Goal: Task Accomplishment & Management: Use online tool/utility

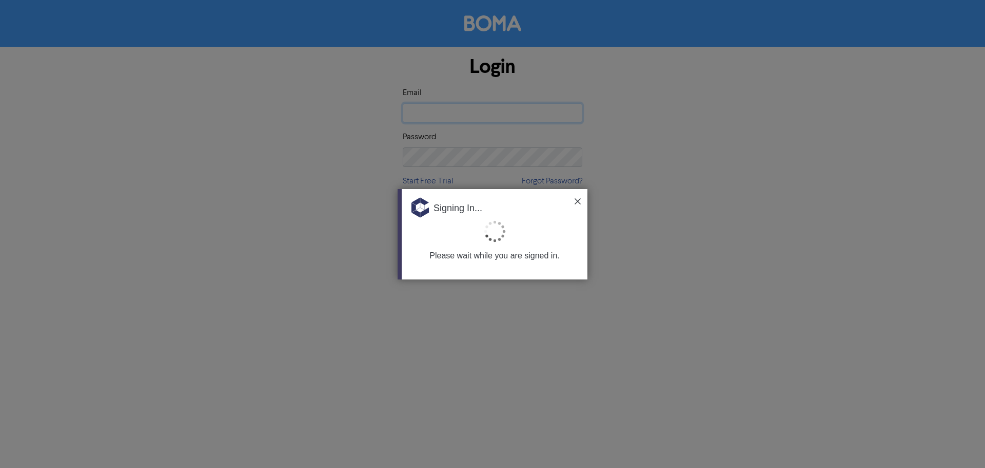
type input "[EMAIL_ADDRESS][PERSON_NAME][DOMAIN_NAME]"
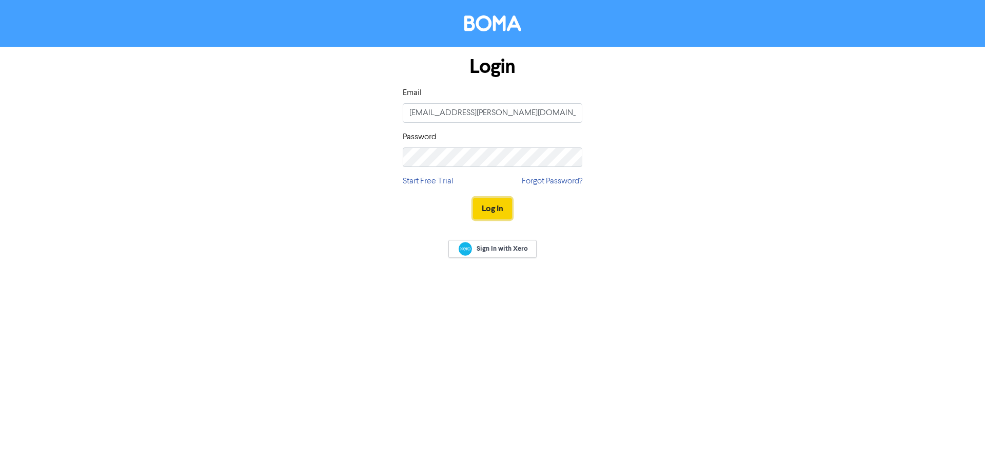
click at [482, 213] on button "Log In" at bounding box center [492, 209] width 39 height 22
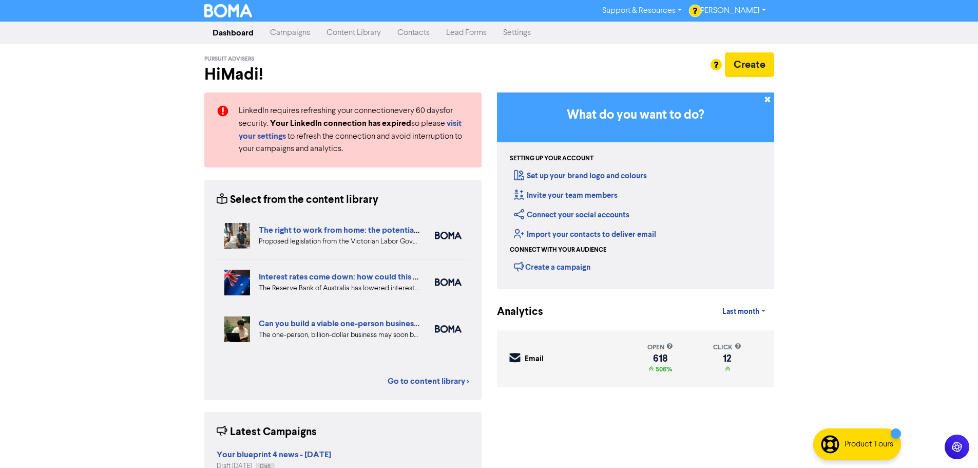
click at [344, 32] on link "Content Library" at bounding box center [353, 33] width 71 height 21
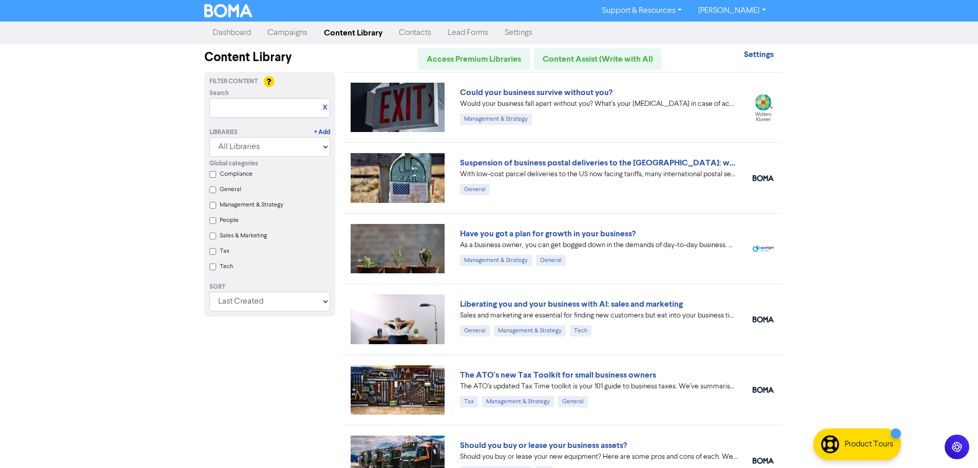
click at [283, 29] on link "Campaigns" at bounding box center [287, 33] width 56 height 21
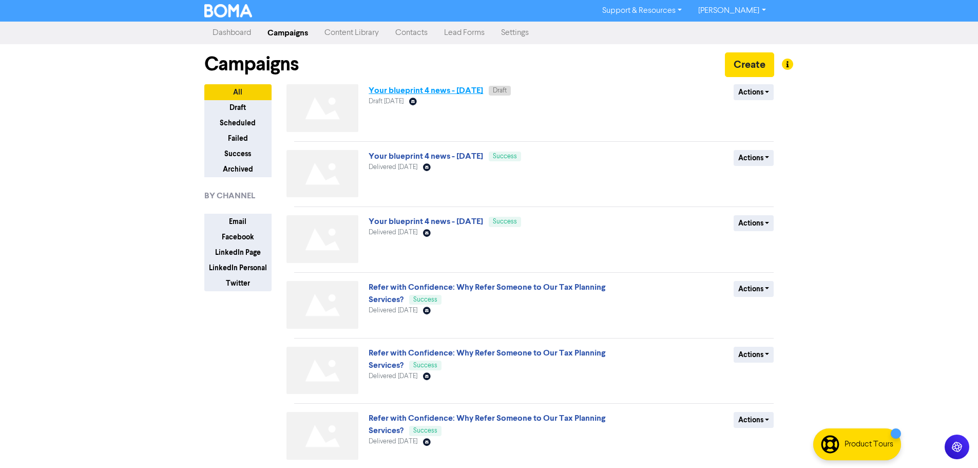
click at [445, 90] on link "Your blueprint 4 news - [DATE]" at bounding box center [425, 90] width 114 height 10
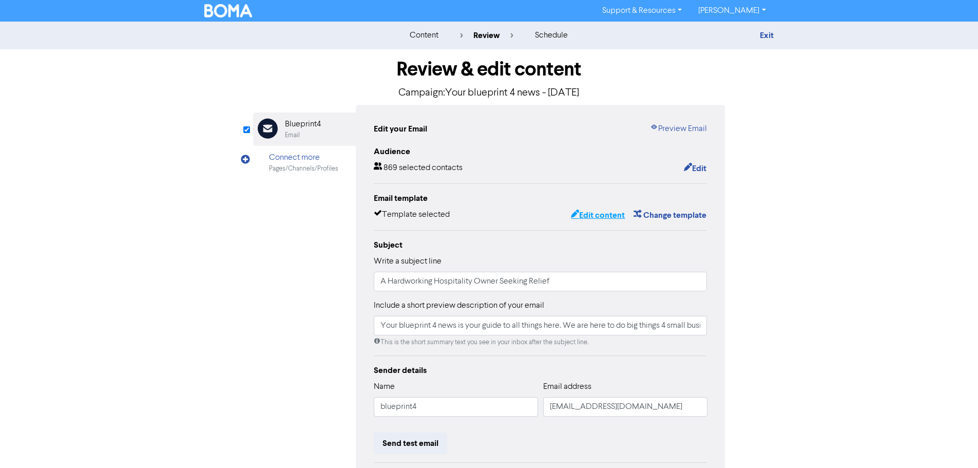
click at [601, 222] on button "Edit content" at bounding box center [597, 214] width 55 height 13
